Goal: Find specific page/section: Find specific page/section

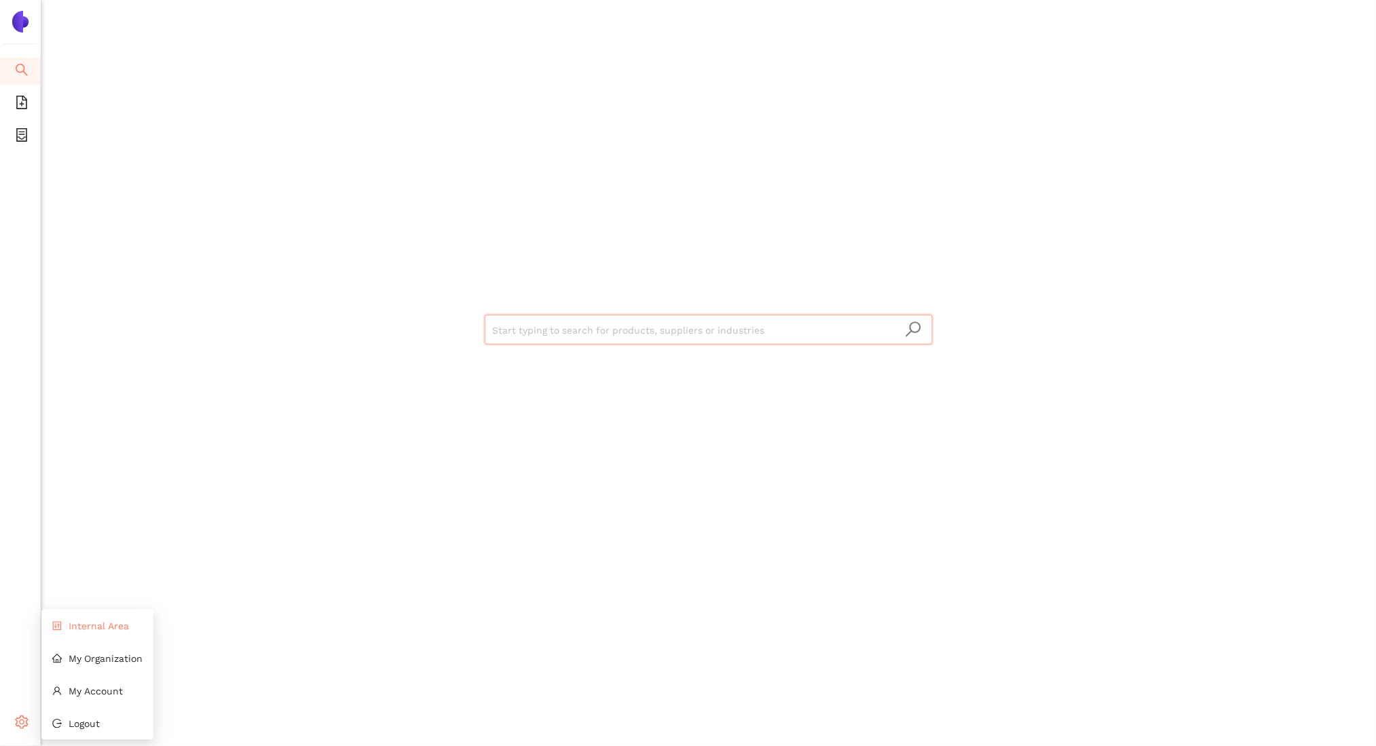
click at [83, 630] on span "Internal Area" at bounding box center [99, 626] width 60 height 11
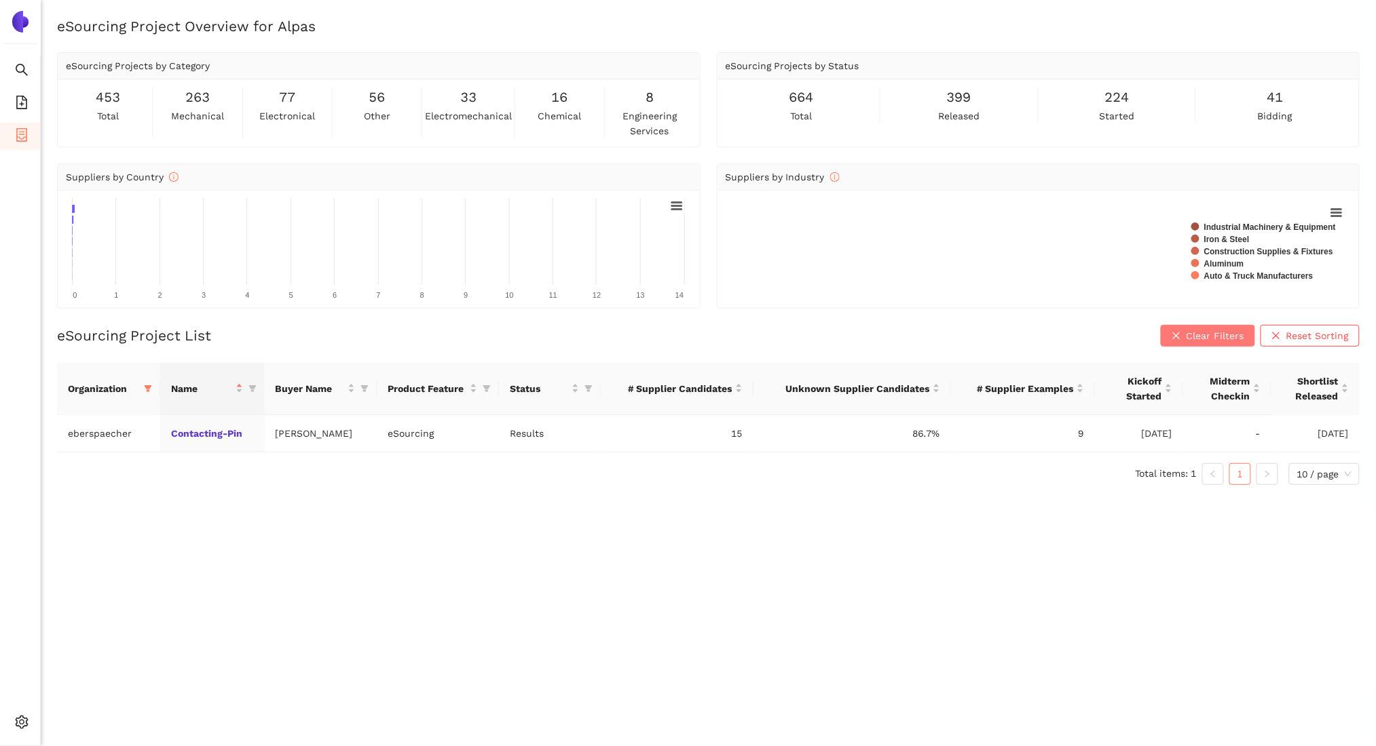
click at [1187, 346] on button "Clear Filters" at bounding box center [1207, 336] width 94 height 22
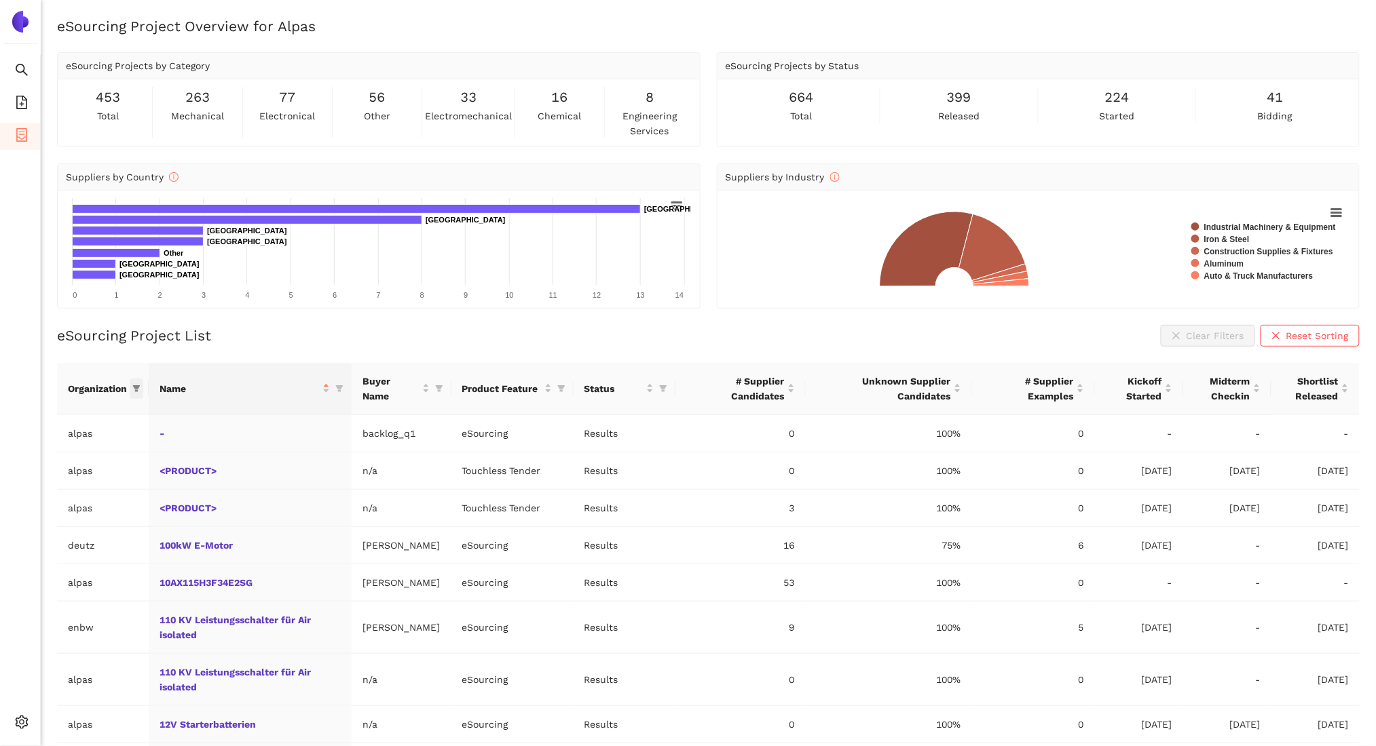
click at [138, 389] on icon "filter" at bounding box center [136, 388] width 7 height 7
click at [102, 418] on input "text" at bounding box center [94, 418] width 119 height 15
type input "vorwe"
click at [22, 444] on input "checkbox" at bounding box center [23, 449] width 11 height 11
checkbox input "true"
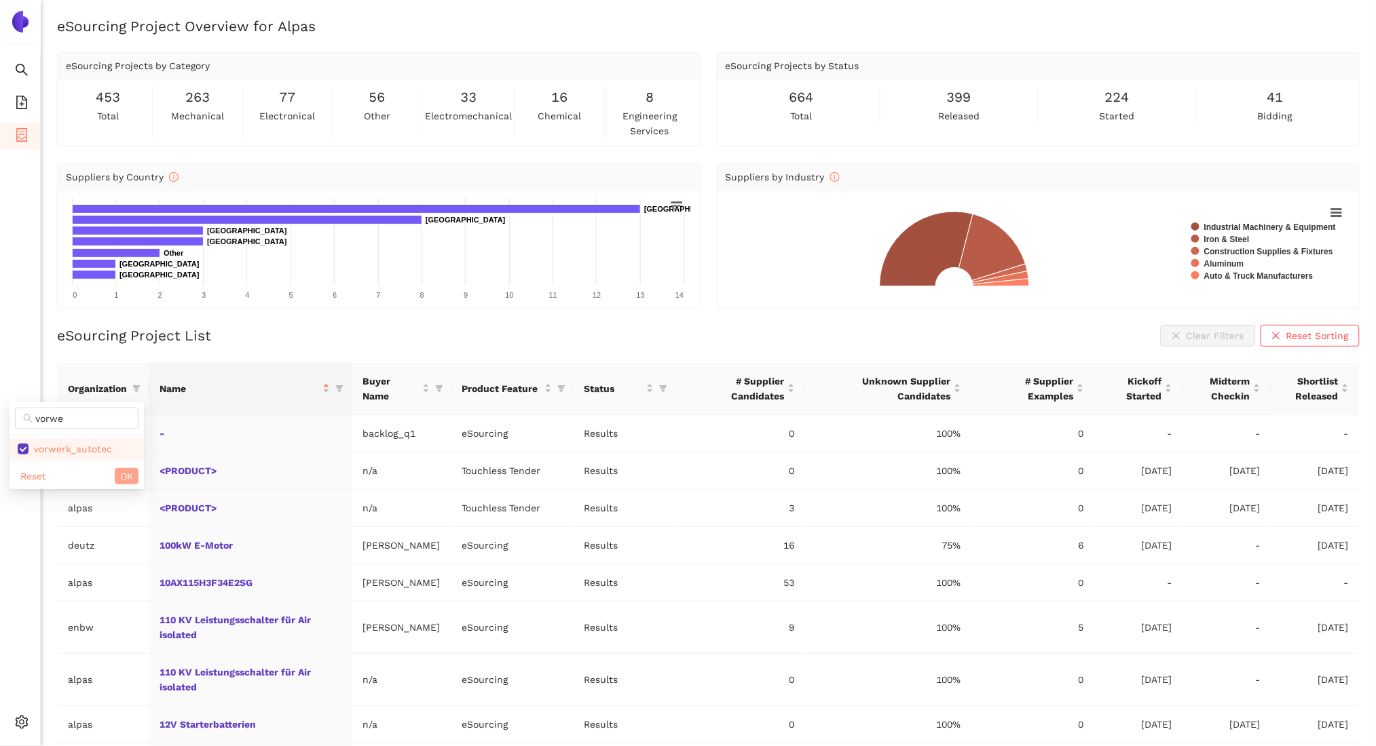
click at [127, 478] on span "OK" at bounding box center [126, 476] width 13 height 15
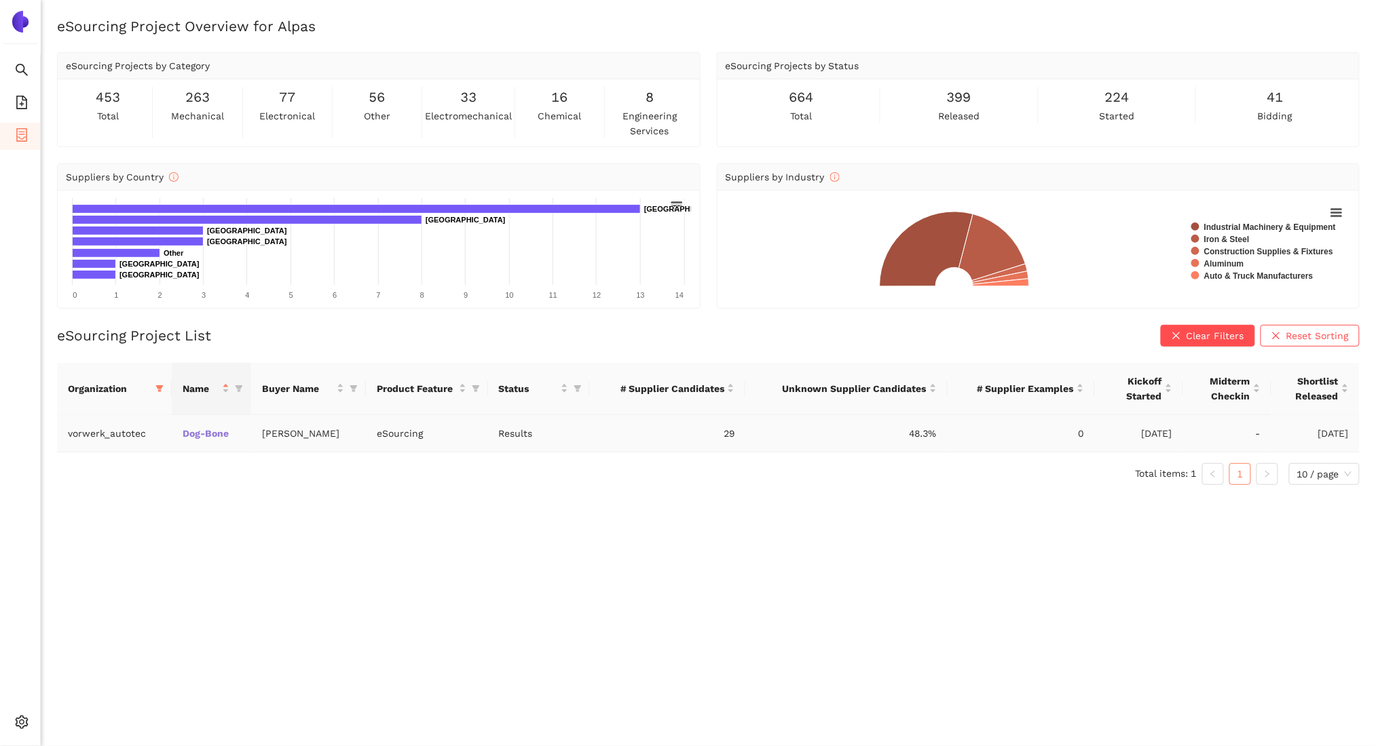
click at [0, 0] on link "Dog-Bone" at bounding box center [0, 0] width 0 height 0
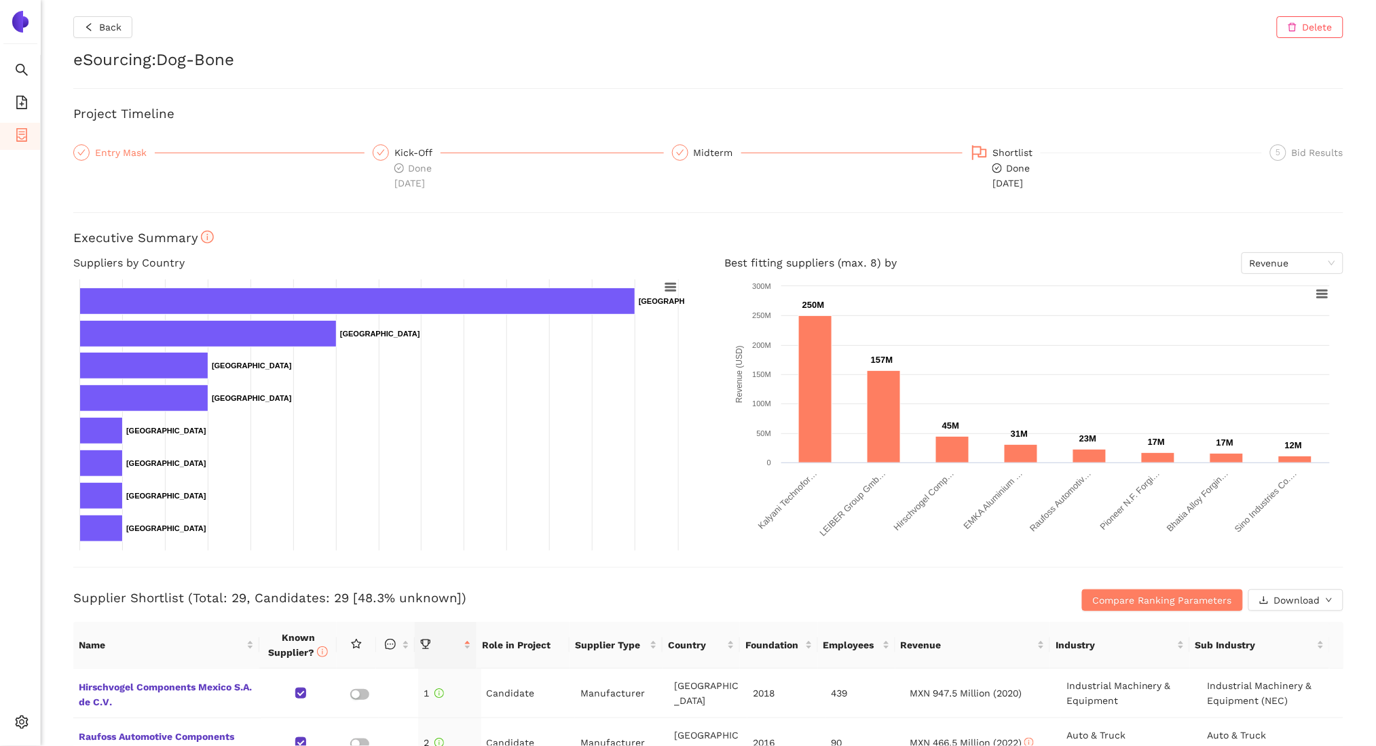
click at [147, 155] on div "Entry Mask" at bounding box center [125, 153] width 60 height 16
